Goal: Task Accomplishment & Management: Complete application form

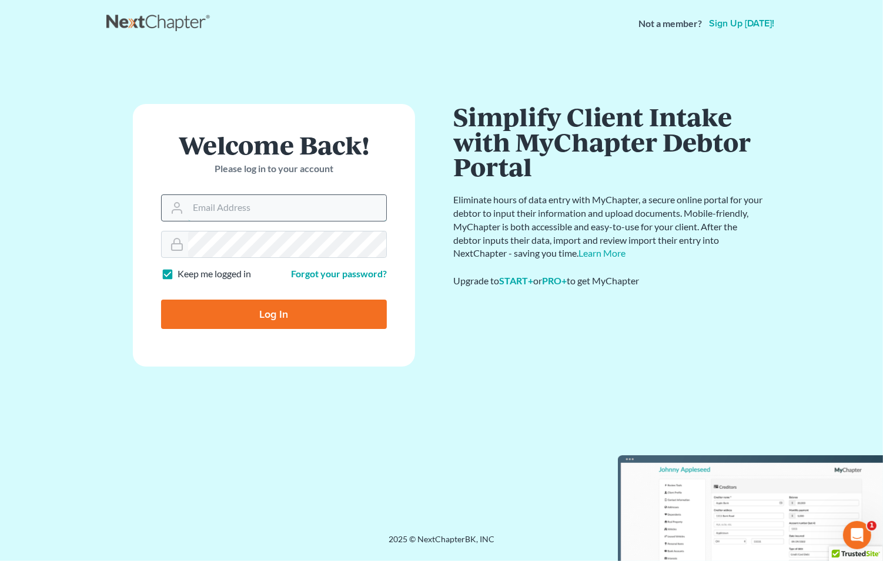
click at [270, 203] on input "Email Address" at bounding box center [287, 208] width 198 height 26
type input "[EMAIL_ADDRESS][DOMAIN_NAME]"
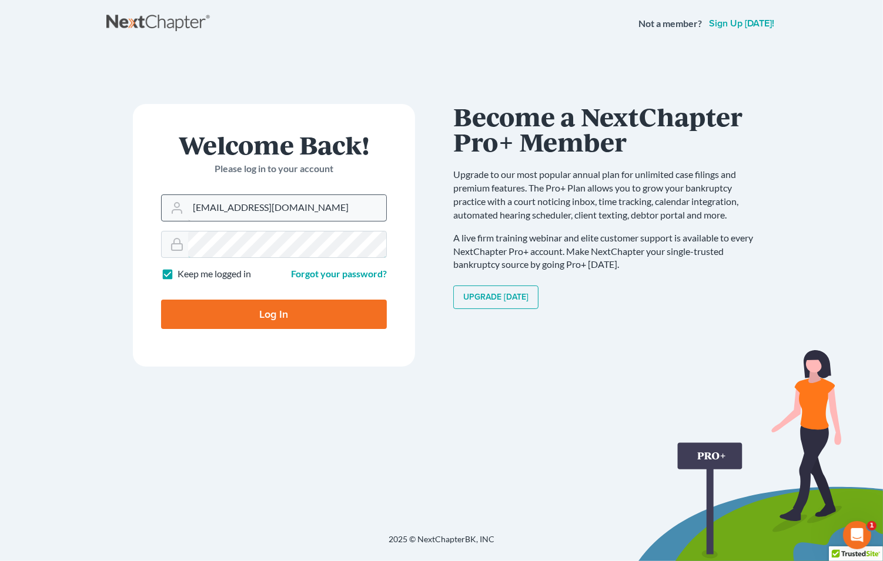
click at [161, 300] on input "Log In" at bounding box center [274, 314] width 226 height 29
type input "Thinking..."
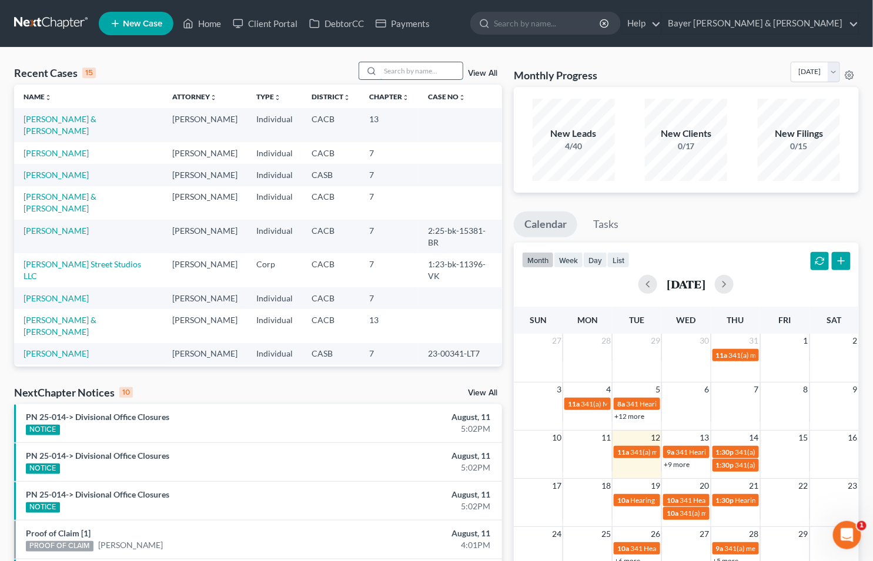
click at [426, 75] on input "search" at bounding box center [421, 70] width 82 height 17
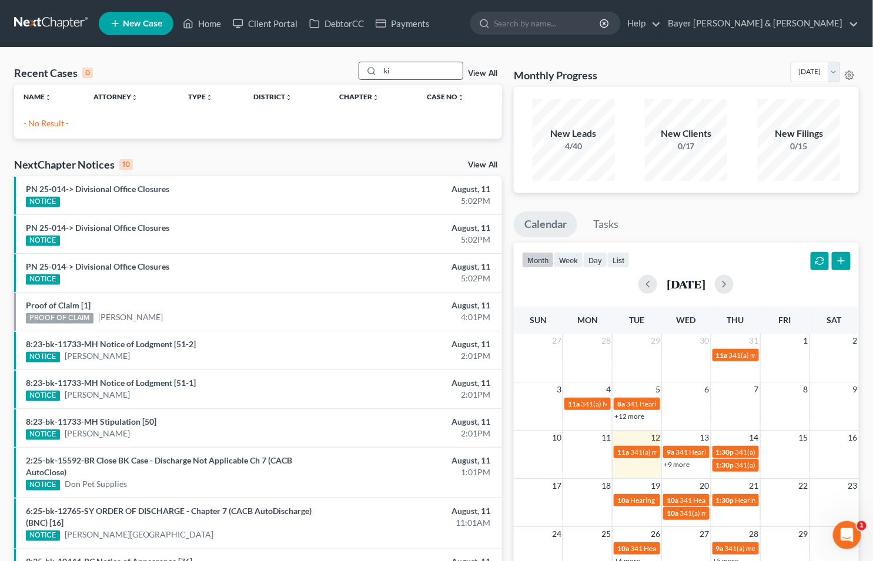
type input "k"
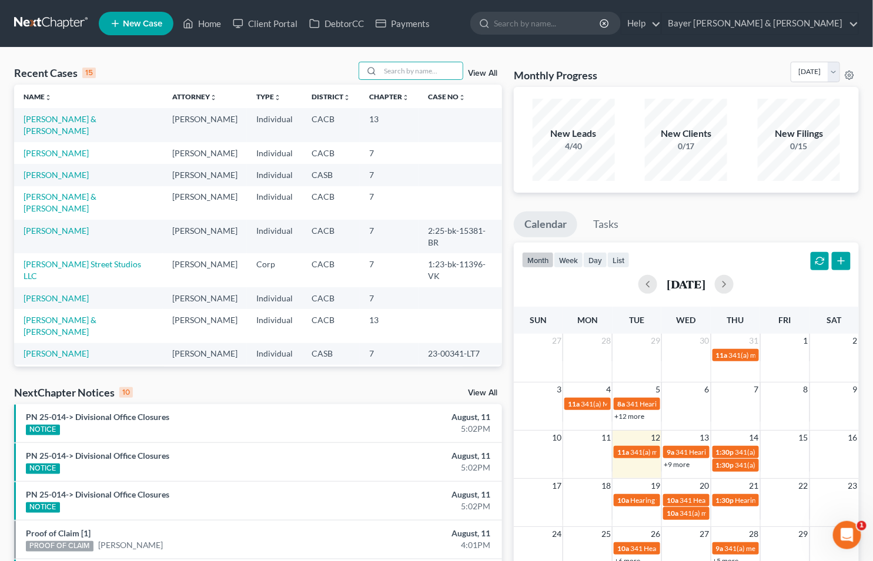
click at [139, 21] on span "New Case" at bounding box center [142, 23] width 39 height 9
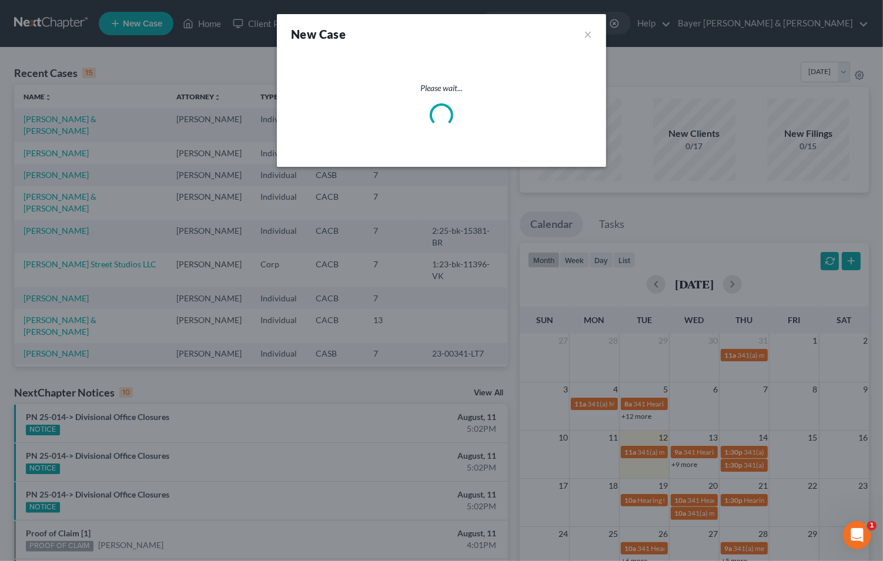
select select "7"
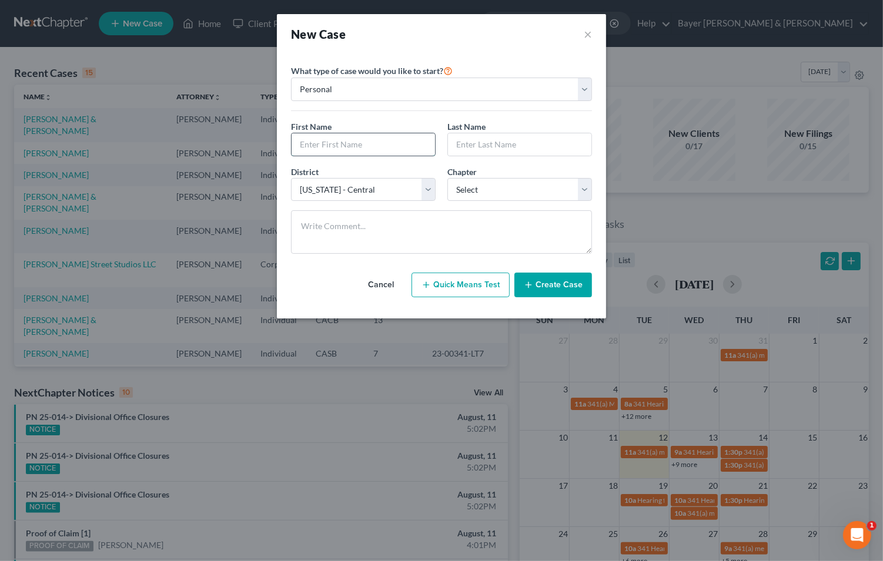
click at [349, 142] on input "text" at bounding box center [363, 144] width 143 height 22
click at [598, 29] on div "New Case ×" at bounding box center [441, 34] width 329 height 40
click at [589, 30] on button "×" at bounding box center [588, 34] width 8 height 16
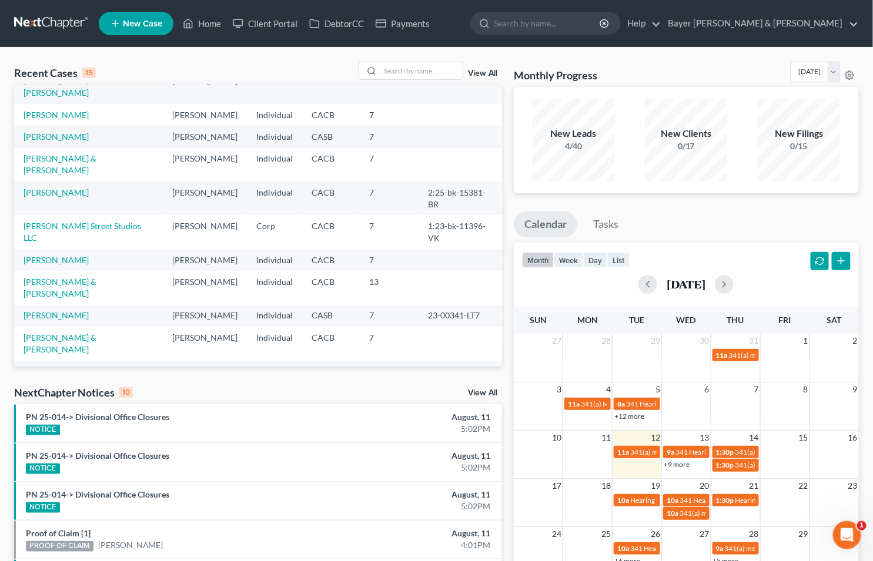
scroll to position [80, 0]
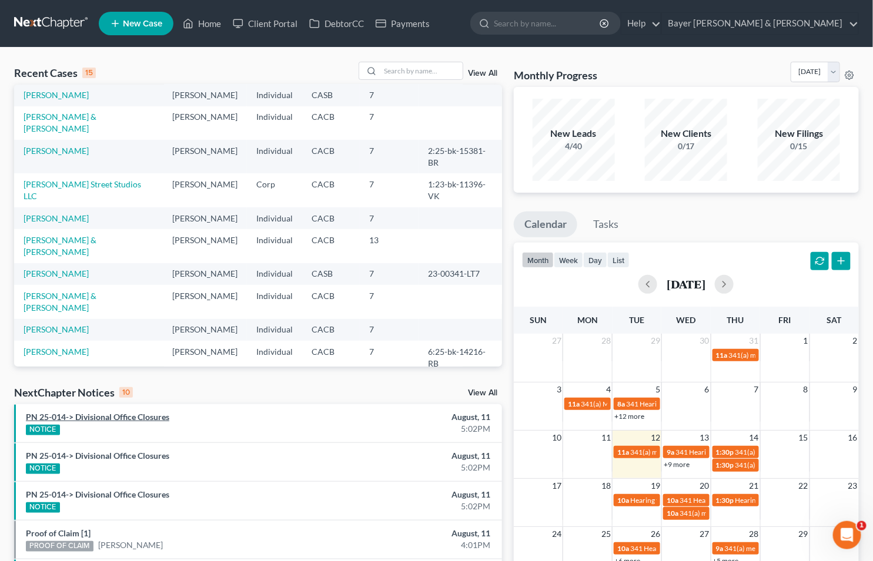
click at [130, 420] on link "PN 25-014-> Divisional Office Closures" at bounding box center [97, 417] width 143 height 10
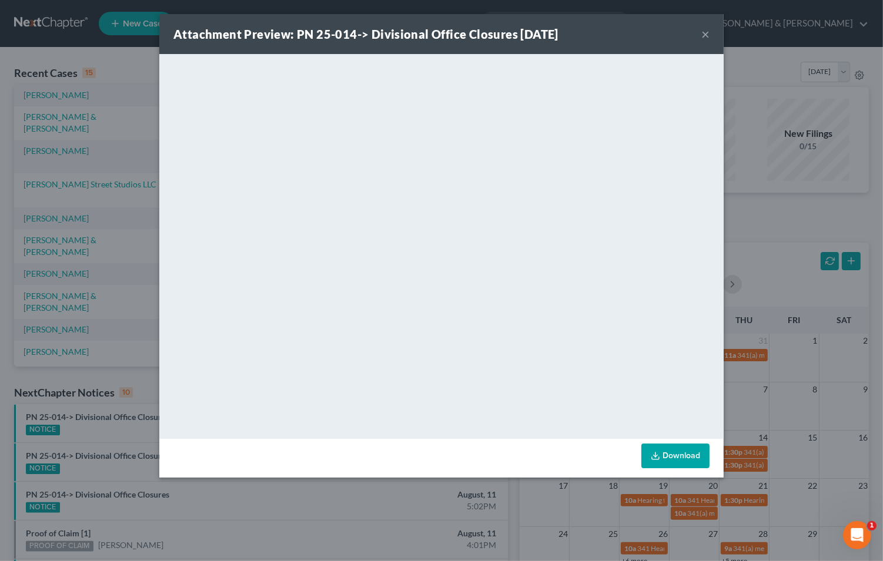
click at [705, 31] on button "×" at bounding box center [705, 34] width 8 height 14
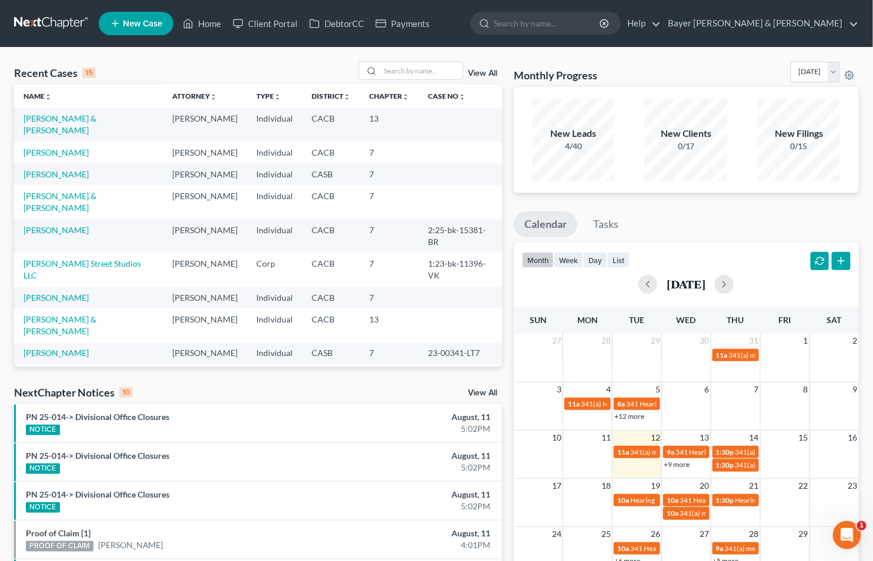
scroll to position [0, 0]
